Goal: Information Seeking & Learning: Learn about a topic

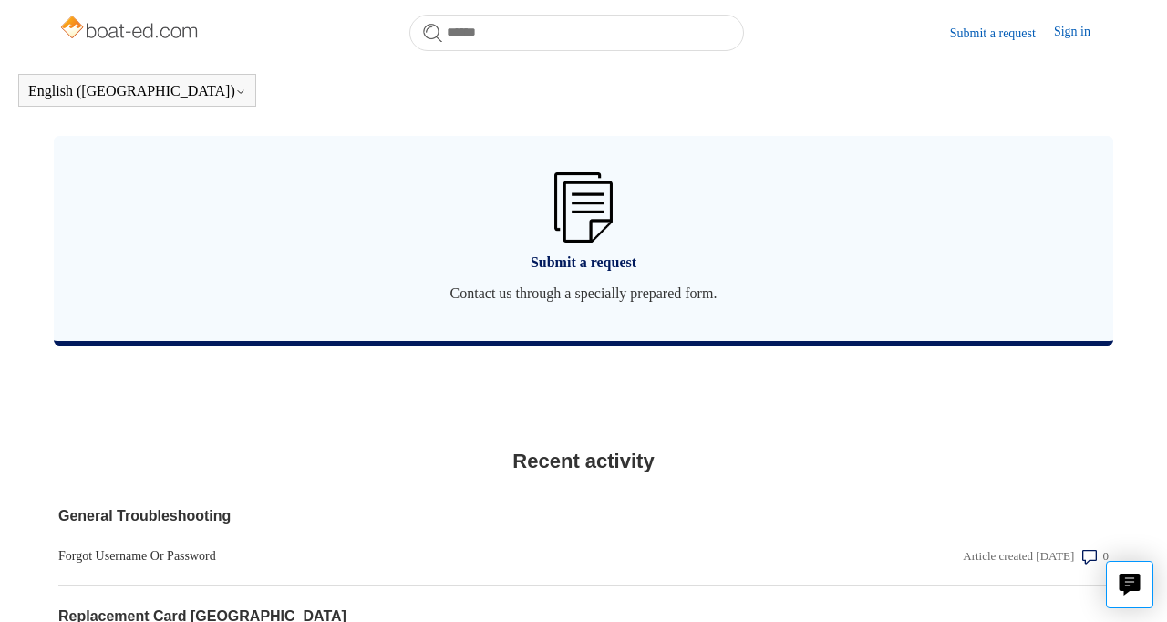
scroll to position [1377, 0]
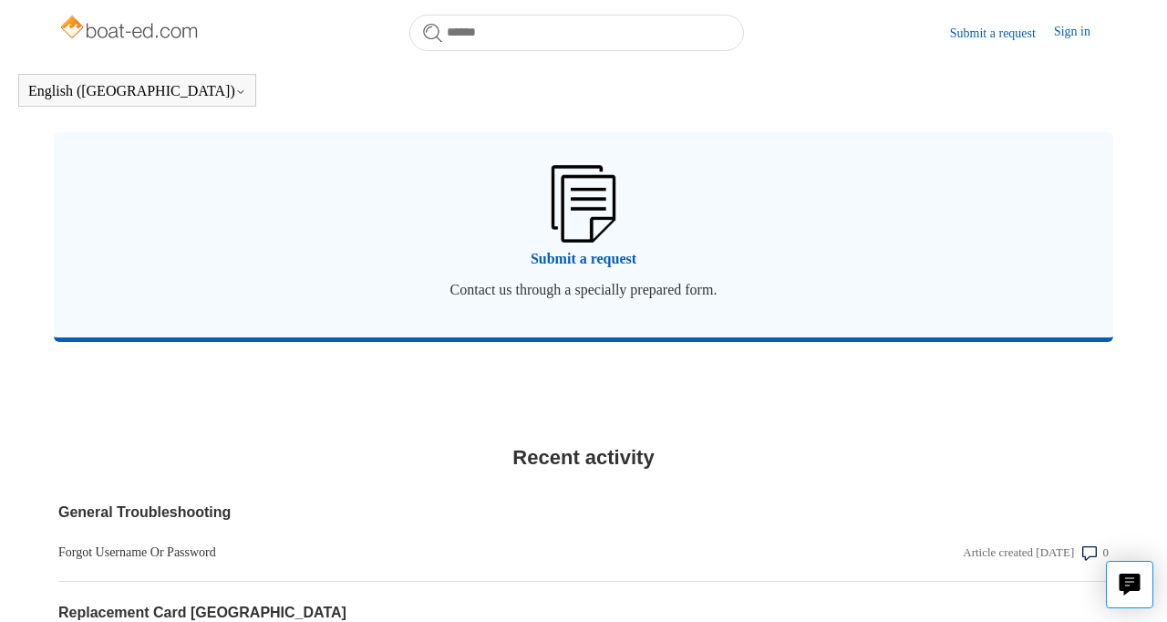
click at [589, 213] on img at bounding box center [583, 203] width 64 height 77
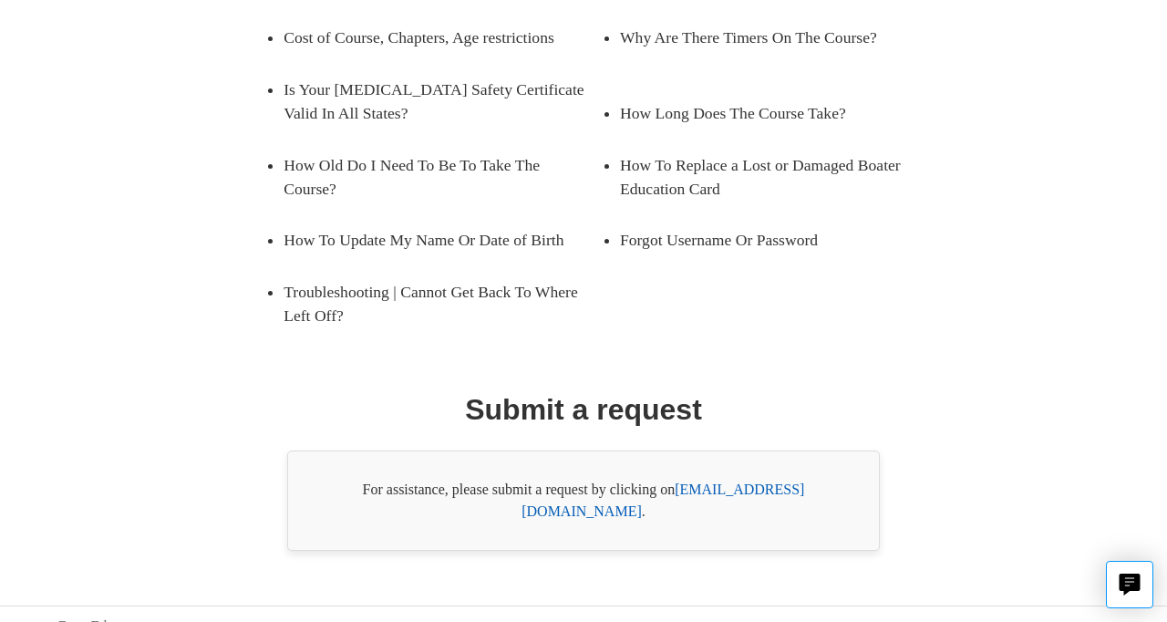
click at [758, 488] on link "[EMAIL_ADDRESS][DOMAIN_NAME]" at bounding box center [662, 499] width 283 height 37
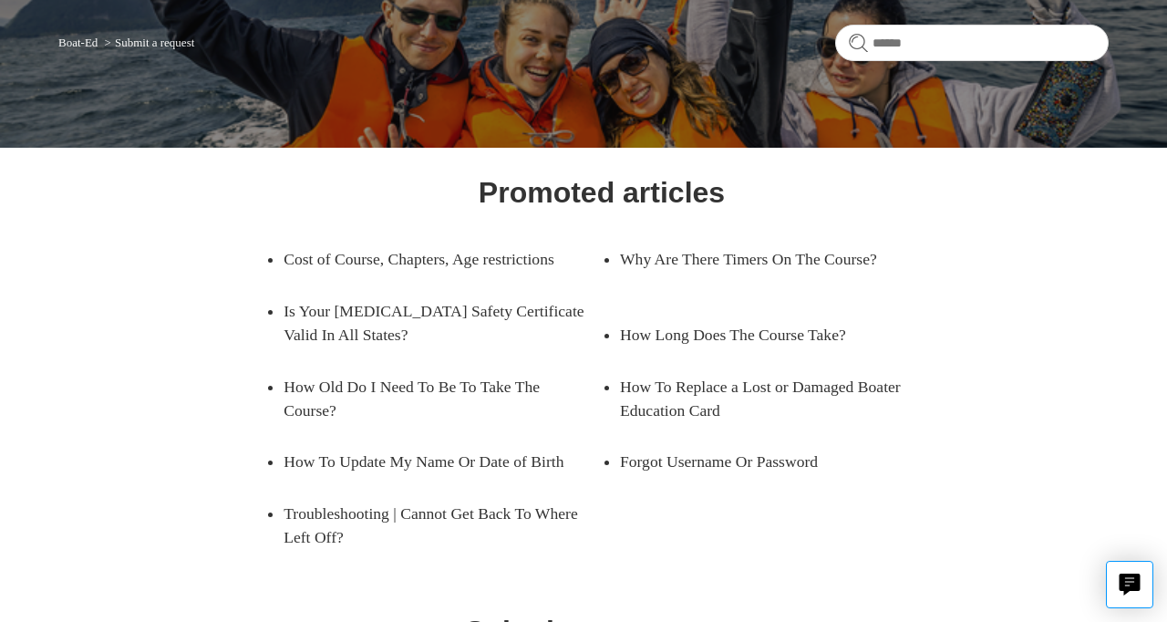
scroll to position [139, 0]
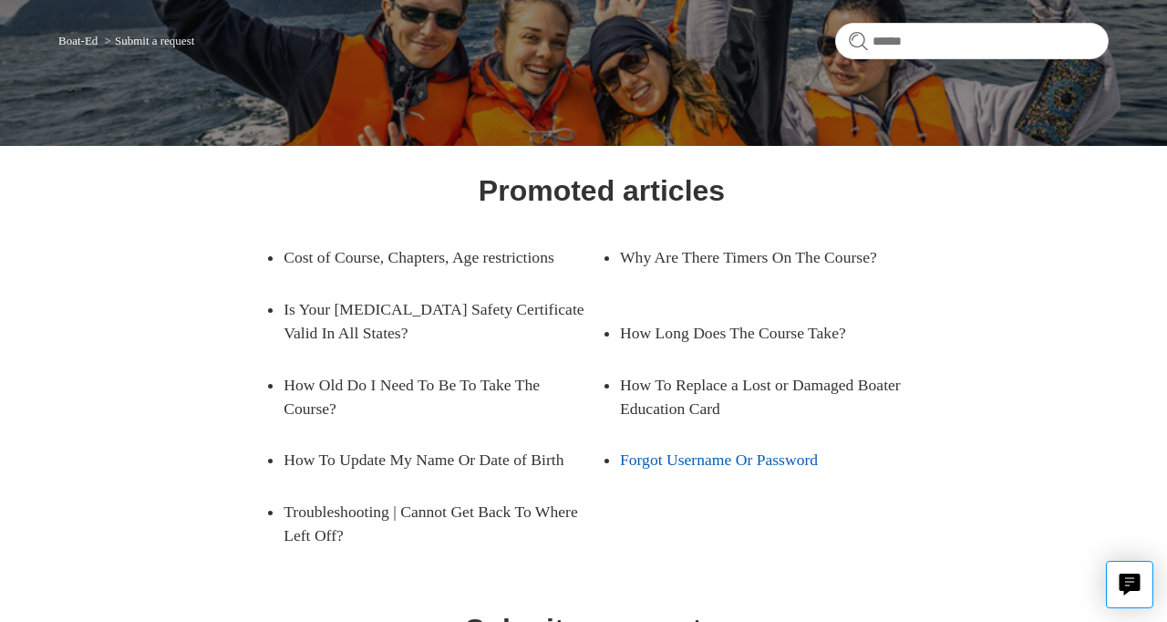
click at [694, 485] on link "Forgot Username Or Password" at bounding box center [765, 459] width 291 height 51
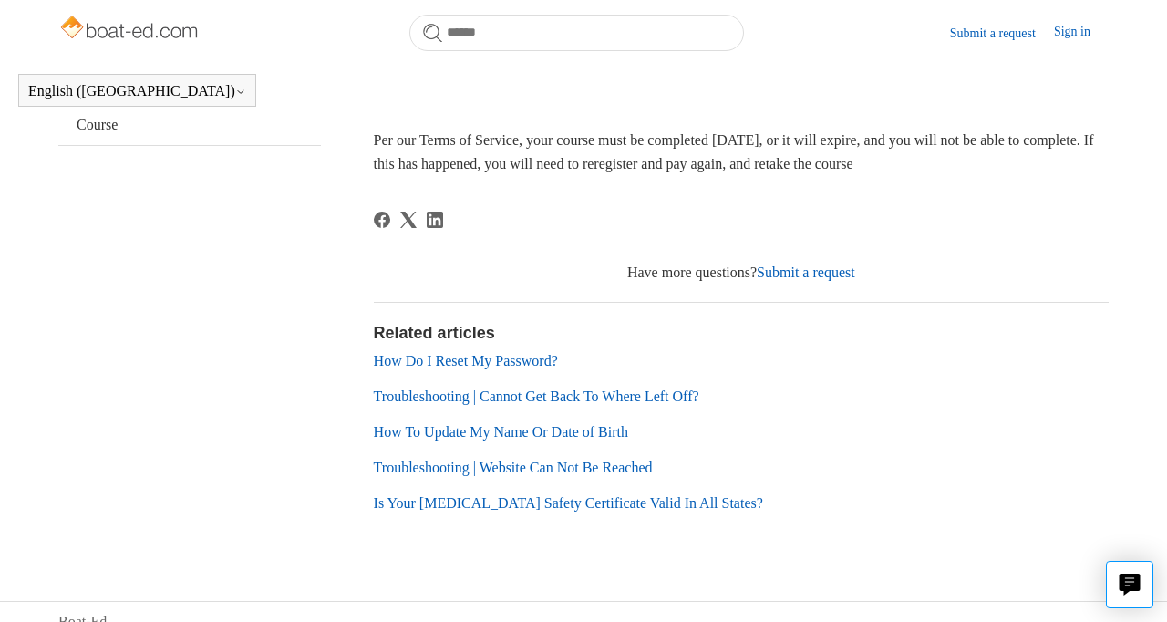
scroll to position [653, 0]
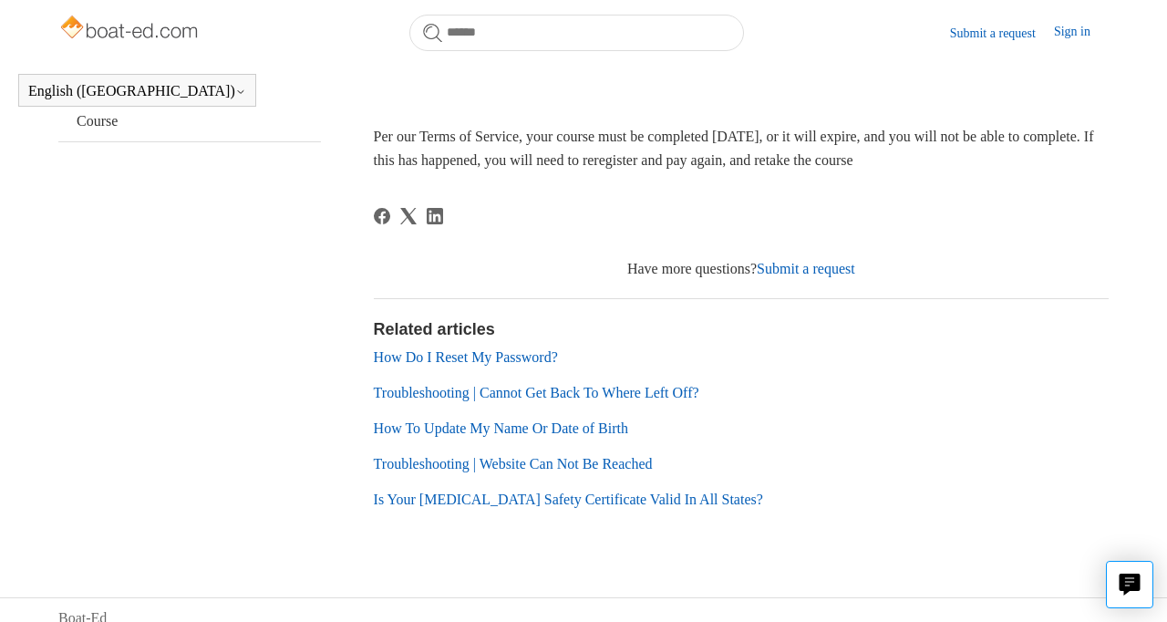
click at [670, 507] on link "Is Your [MEDICAL_DATA] Safety Certificate Valid In All States?" at bounding box center [568, 498] width 389 height 15
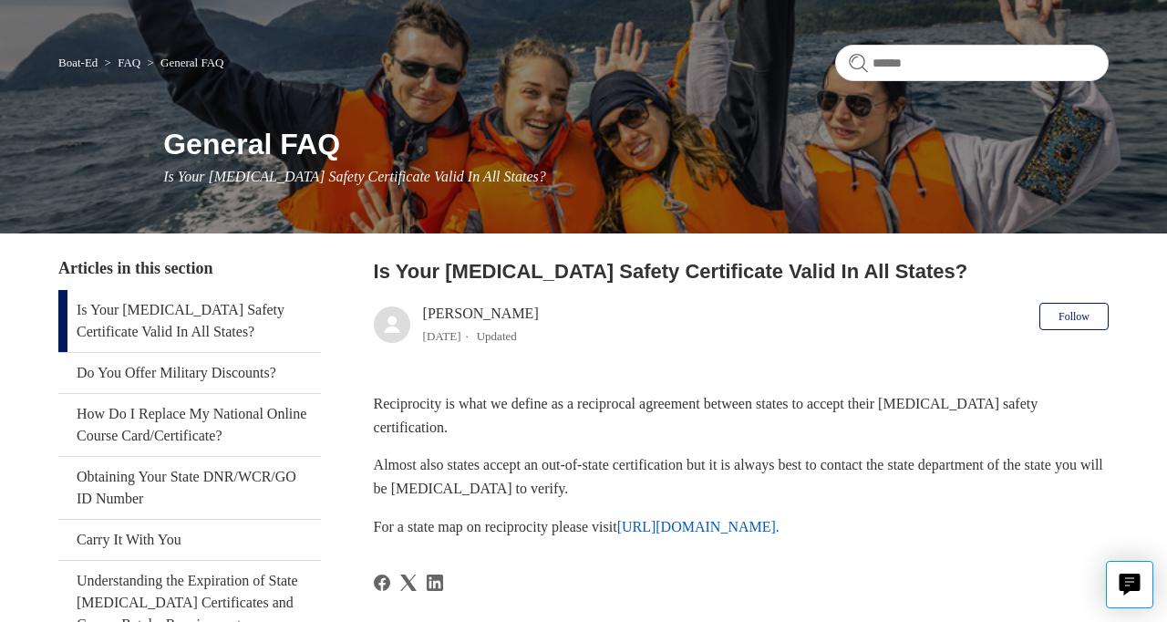
scroll to position [118, 0]
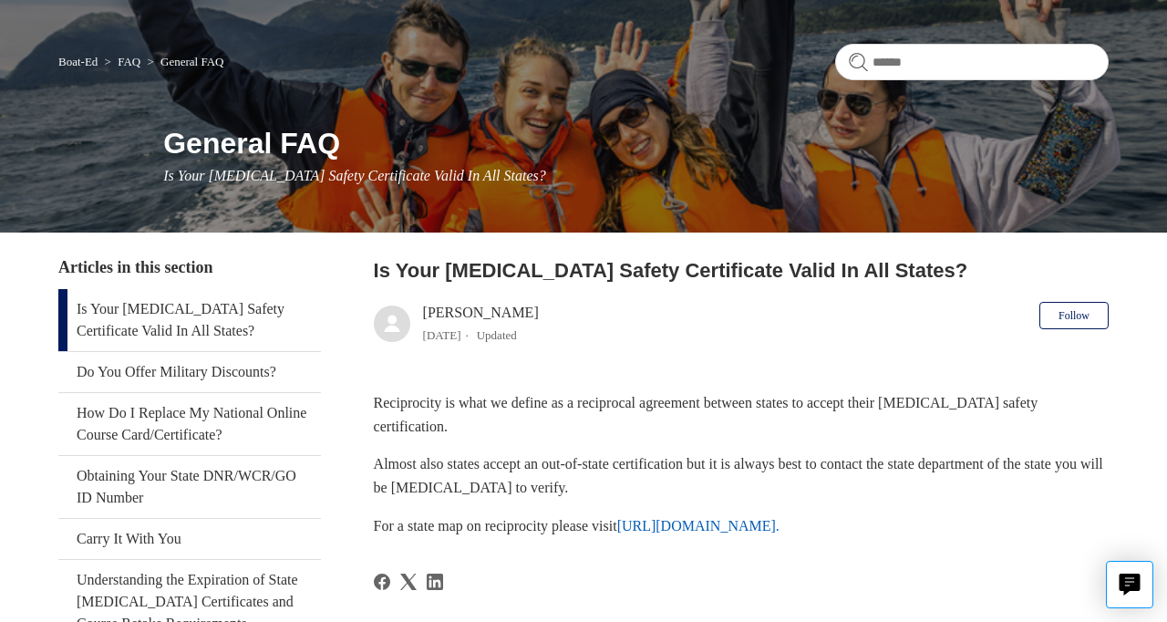
click at [779, 518] on link "[URL][DOMAIN_NAME]." at bounding box center [698, 525] width 162 height 15
